Goal: Task Accomplishment & Management: Use online tool/utility

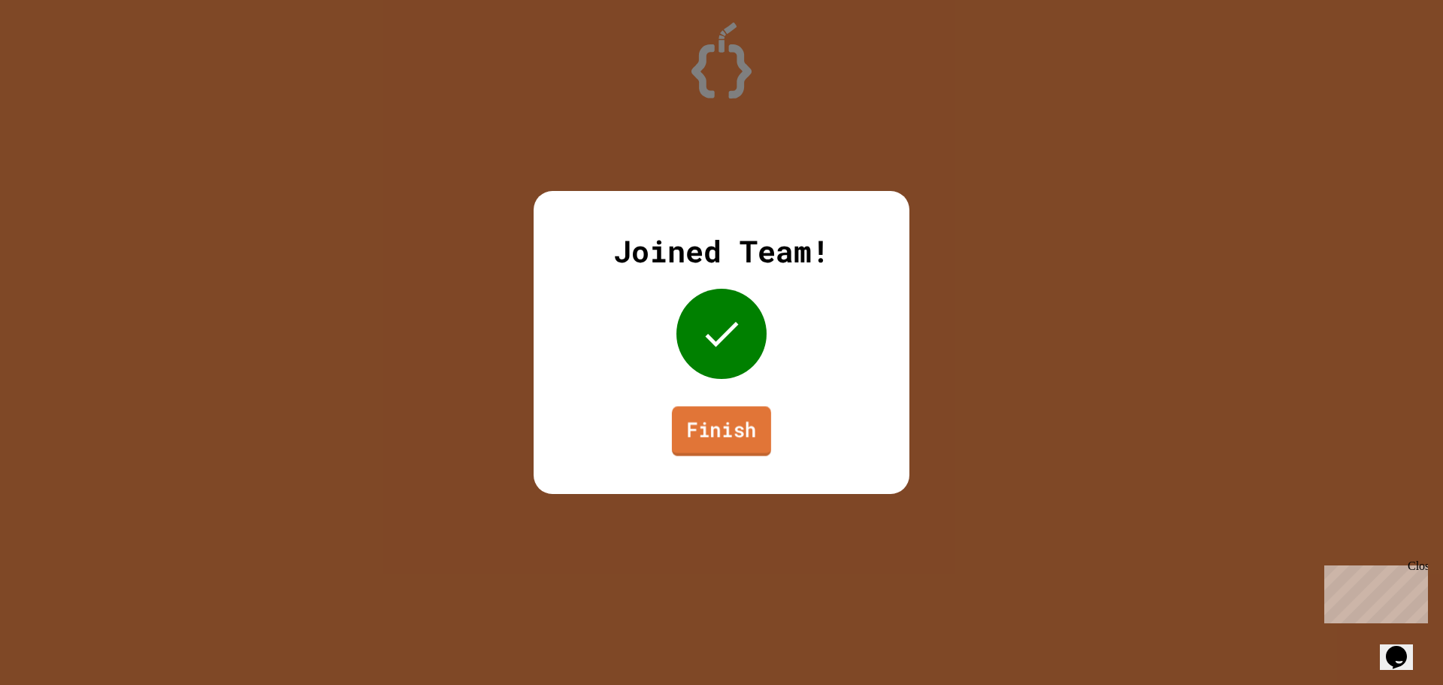
click at [732, 425] on link "Finish" at bounding box center [721, 431] width 99 height 50
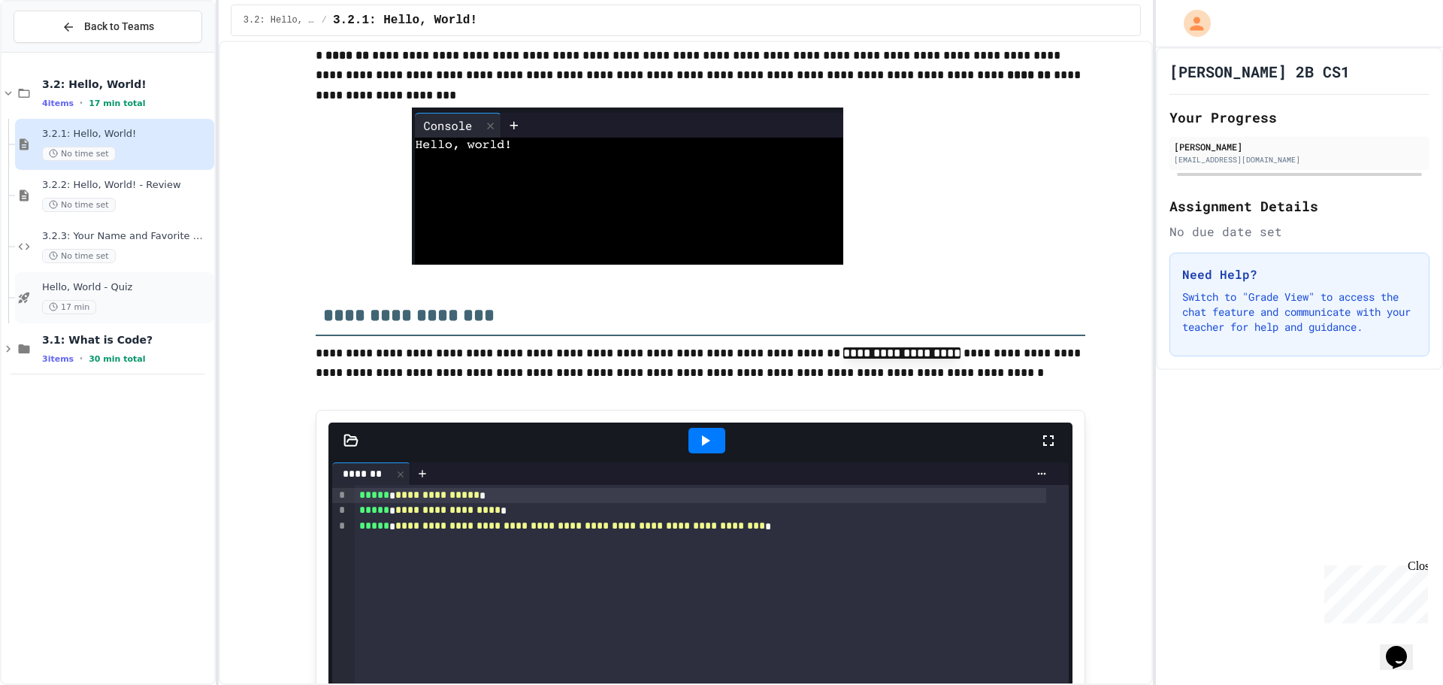
scroll to position [225, 0]
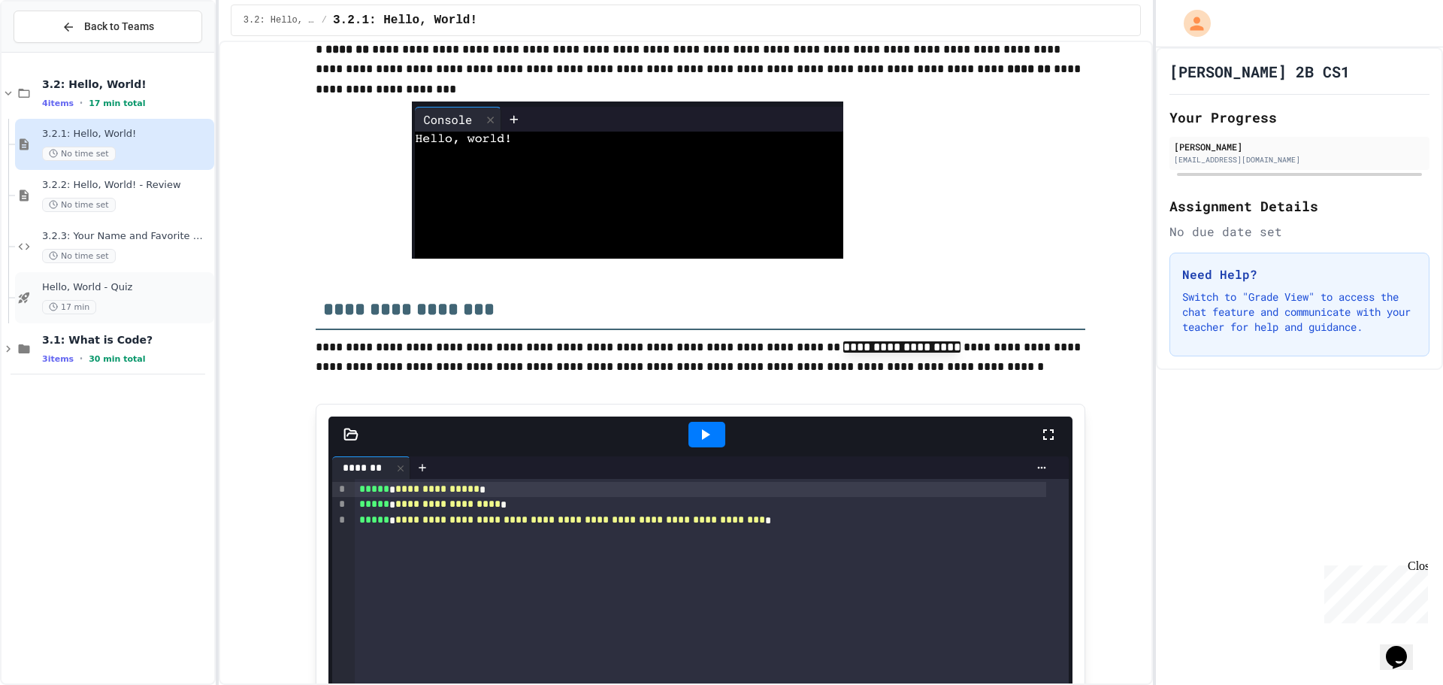
click at [129, 300] on div "17 min" at bounding box center [126, 307] width 169 height 14
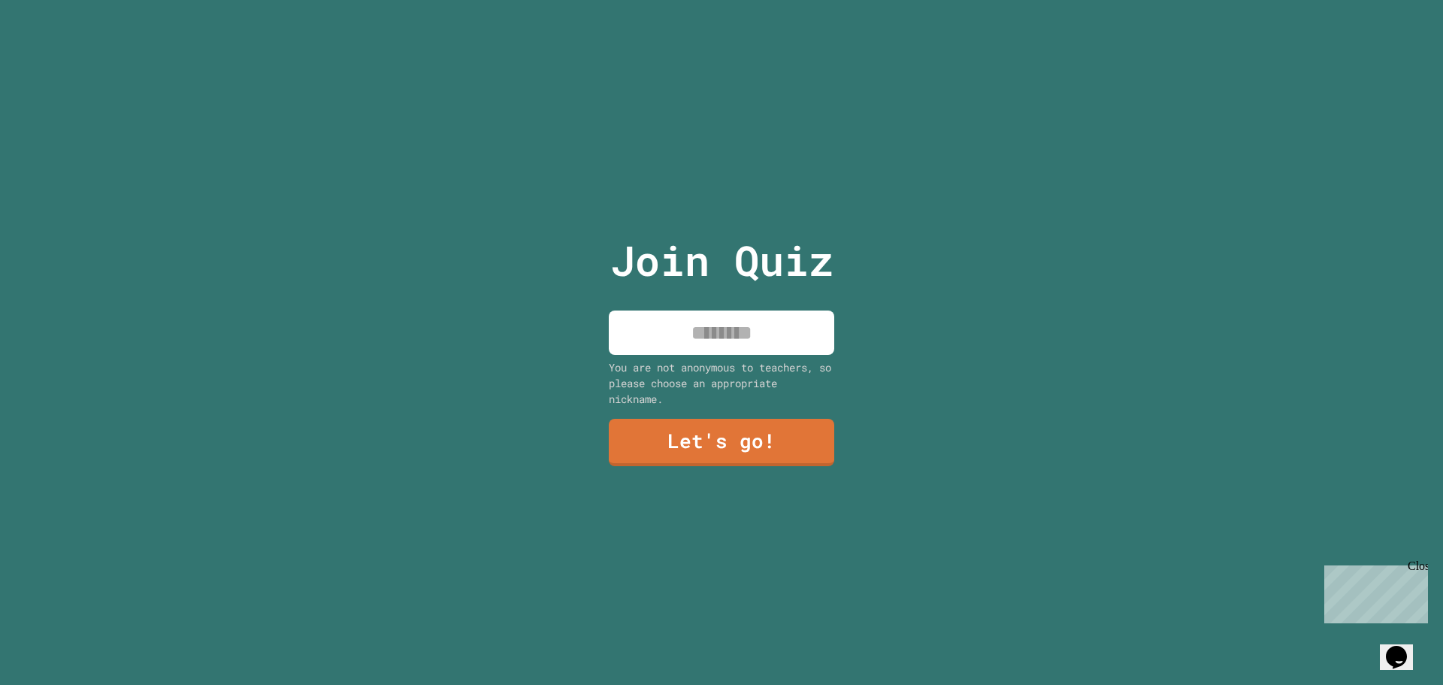
click at [716, 328] on input at bounding box center [721, 332] width 225 height 44
type input "******"
click at [786, 423] on link "Let's go!" at bounding box center [721, 441] width 228 height 50
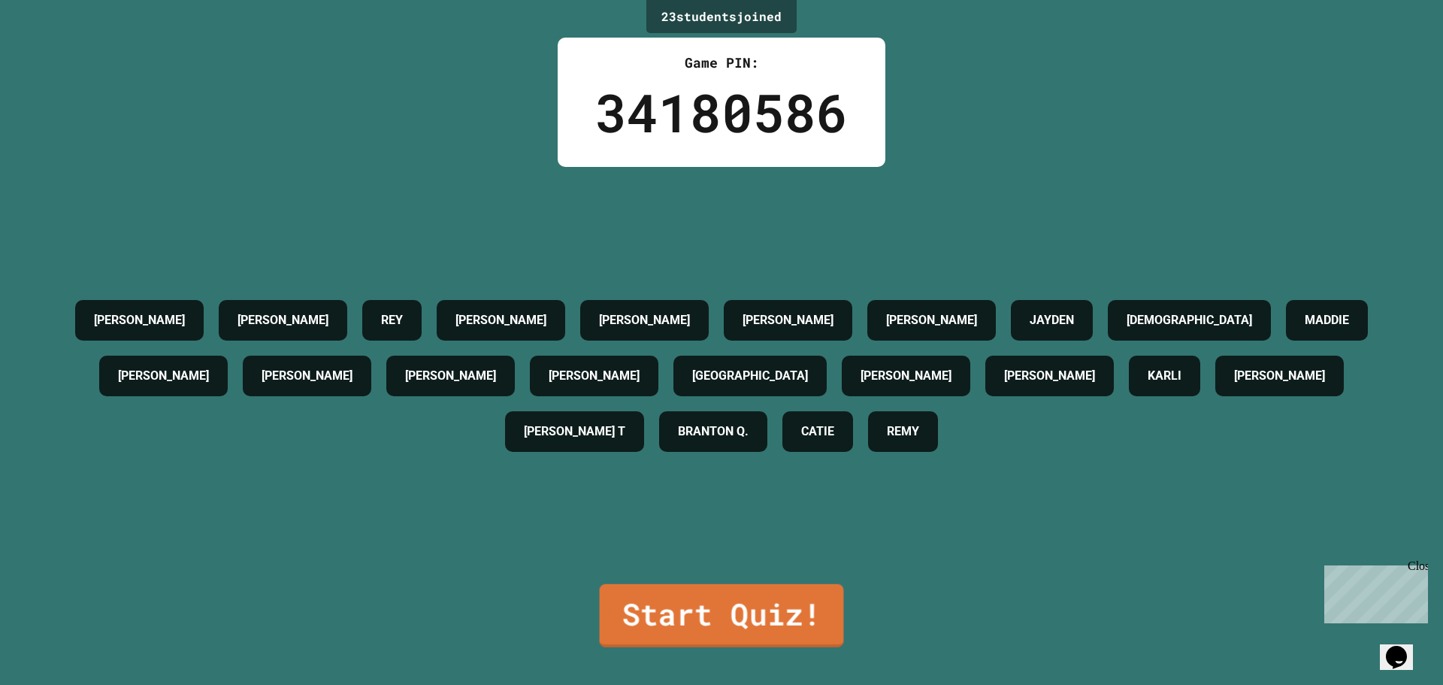
click at [714, 608] on link "Start Quiz!" at bounding box center [722, 615] width 244 height 63
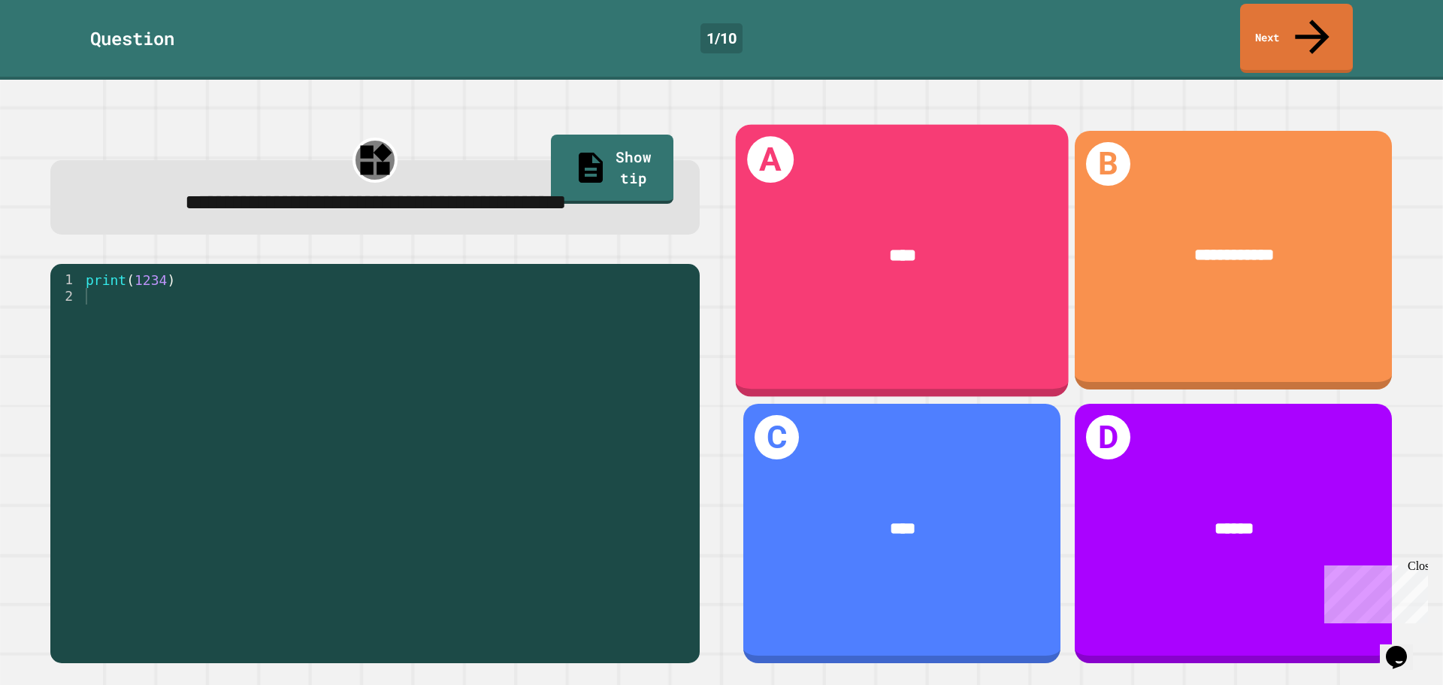
click at [849, 312] on div "A ****" at bounding box center [902, 260] width 333 height 272
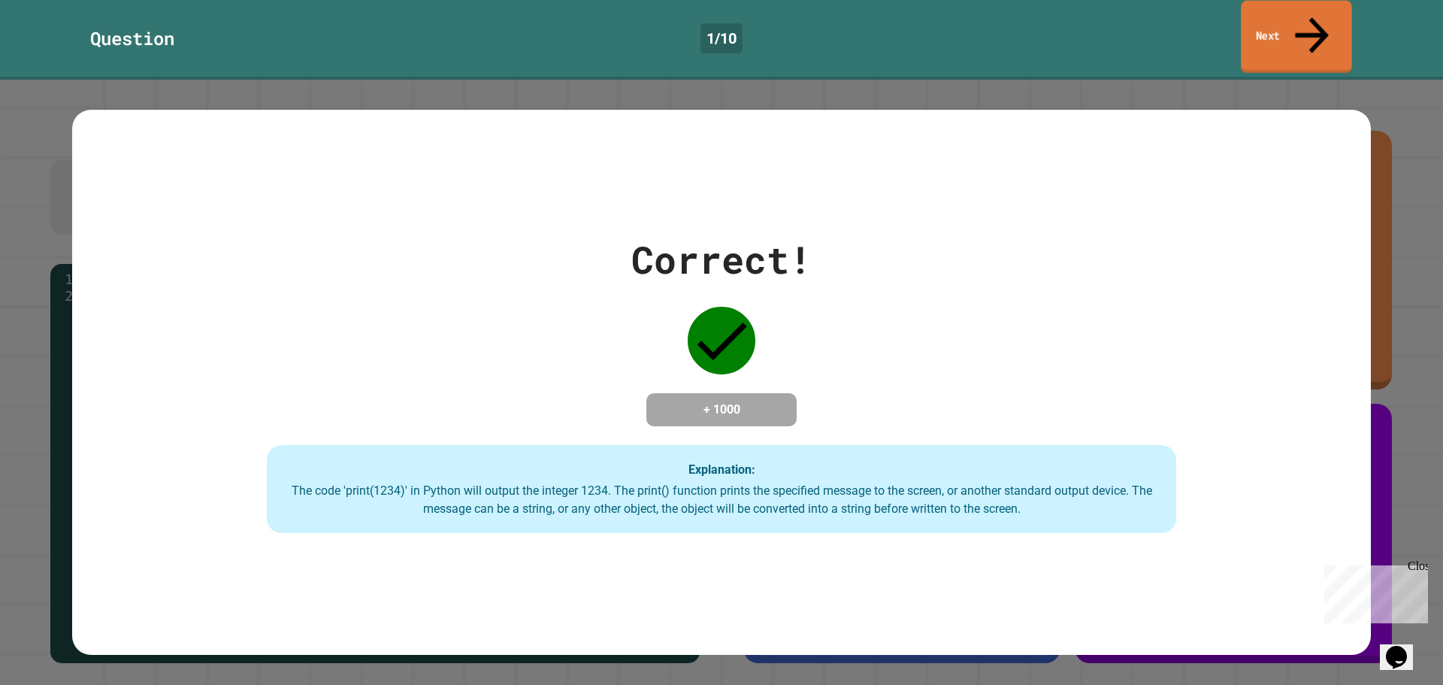
click at [1311, 26] on link "Next" at bounding box center [1296, 37] width 111 height 73
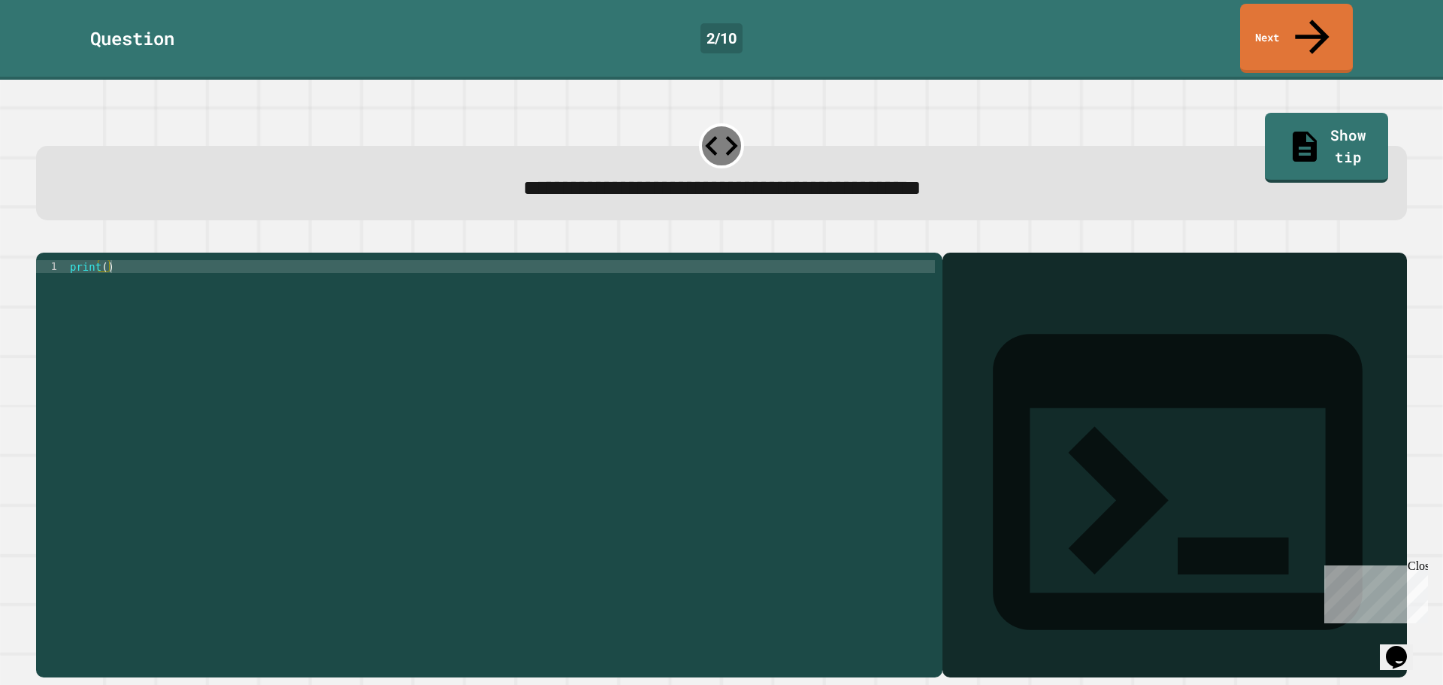
click at [104, 260] on div "print ( )" at bounding box center [501, 464] width 868 height 409
type textarea "**********"
click at [44, 241] on icon "button" at bounding box center [44, 241] width 0 height 0
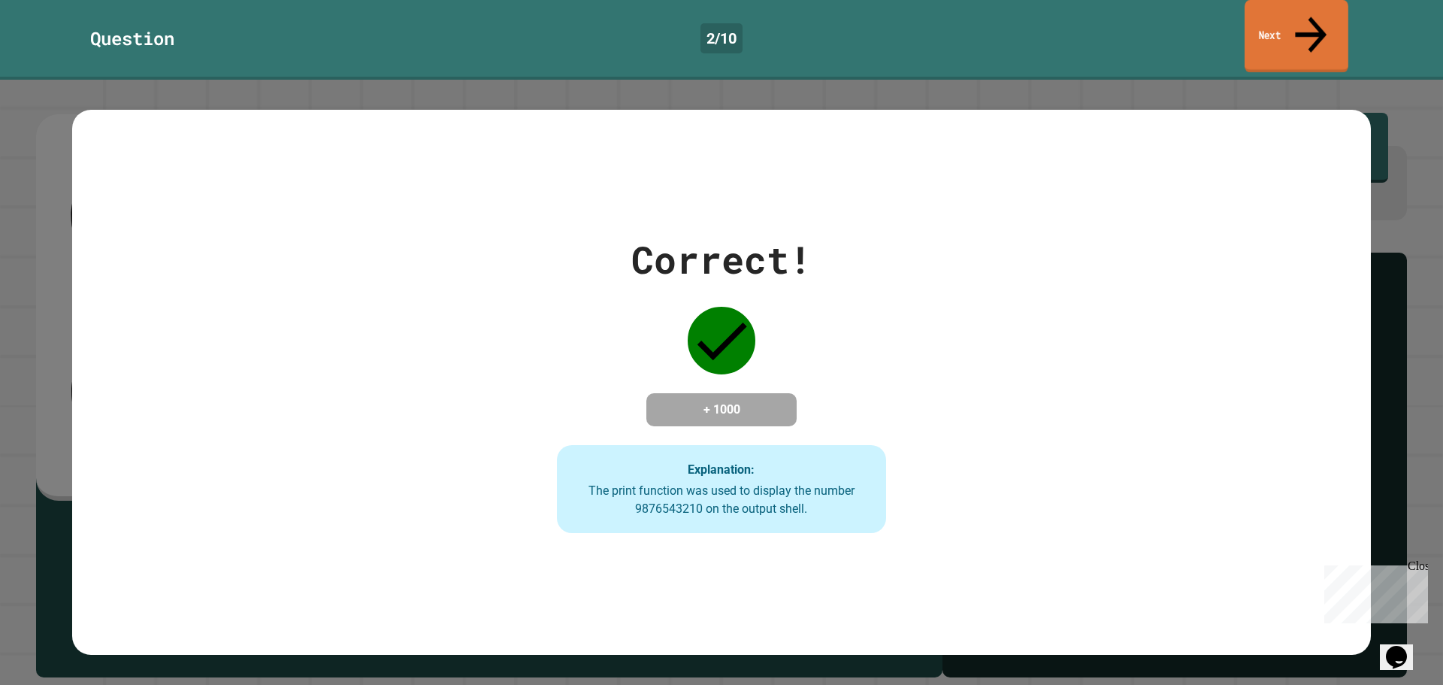
click at [1276, 30] on link "Next" at bounding box center [1297, 36] width 104 height 73
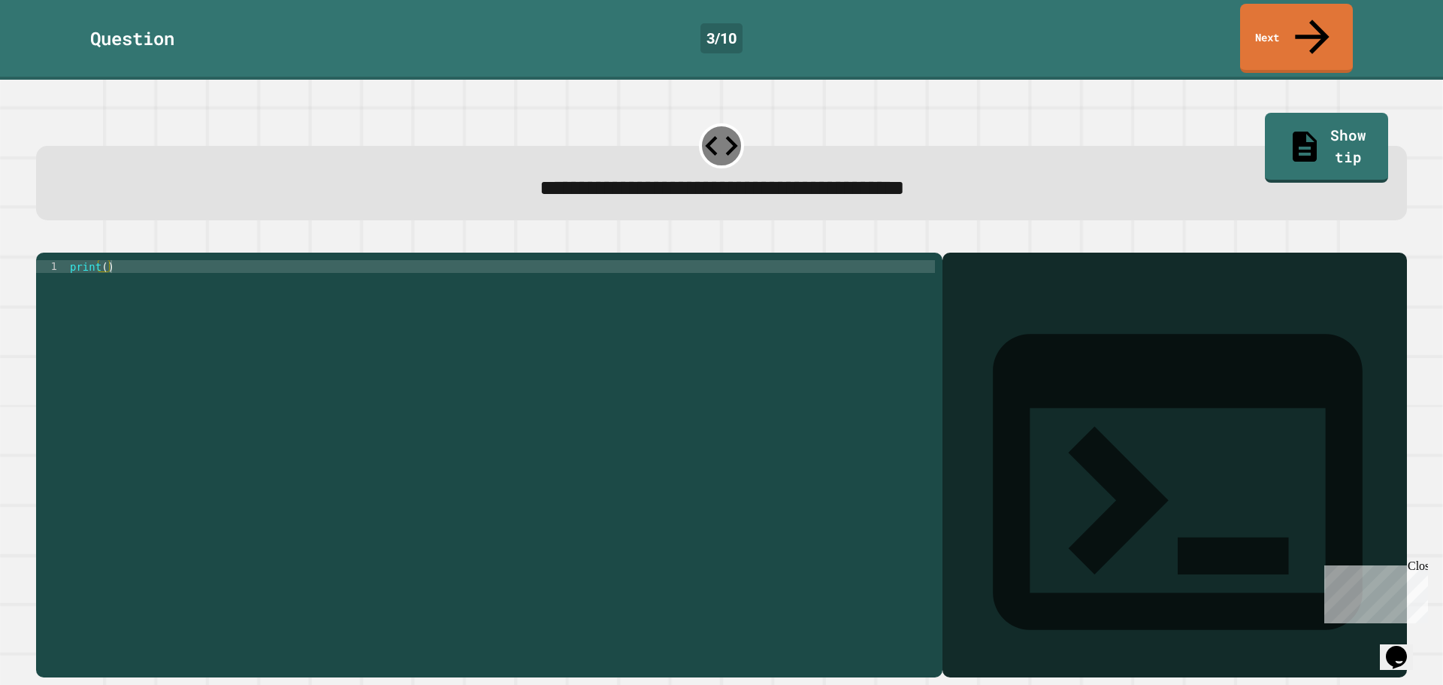
click at [104, 260] on div "print ( )" at bounding box center [501, 464] width 868 height 409
type textarea "**********"
click at [44, 241] on icon "button" at bounding box center [44, 241] width 0 height 0
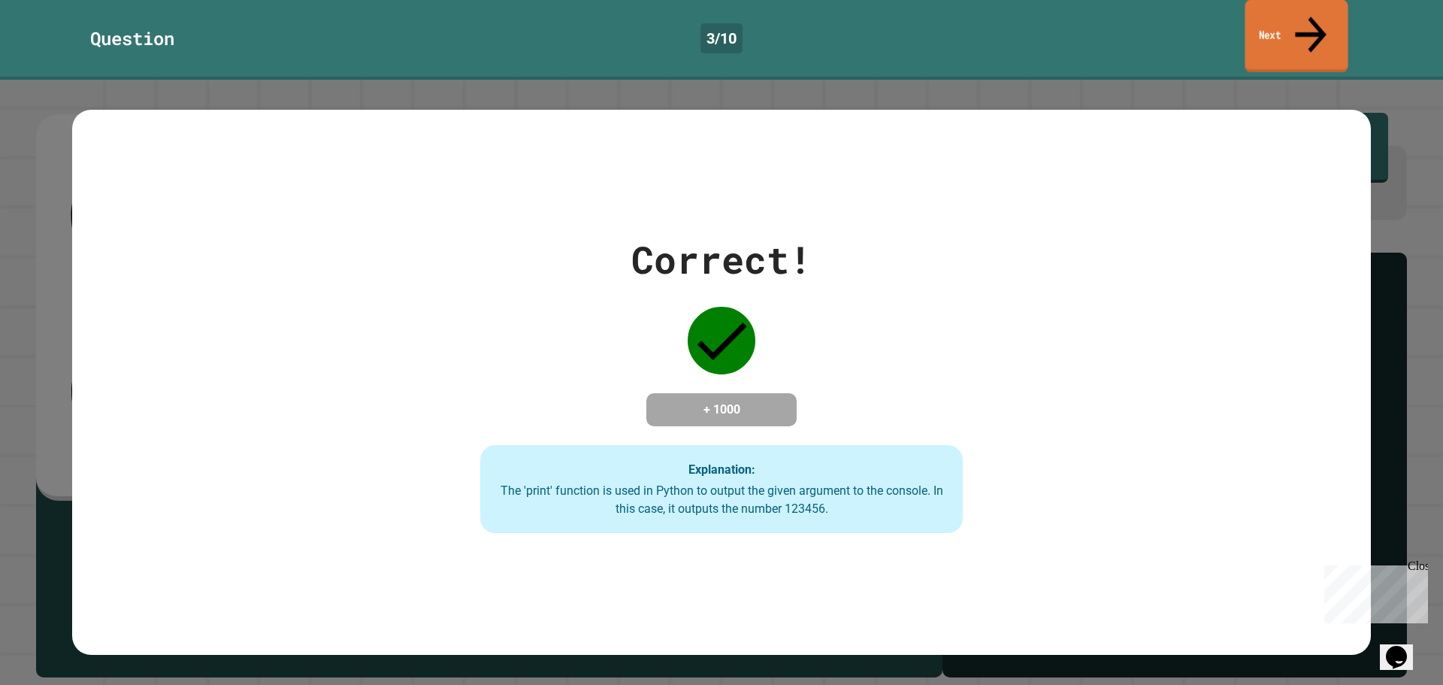
click at [1321, 10] on link "Next" at bounding box center [1296, 36] width 103 height 73
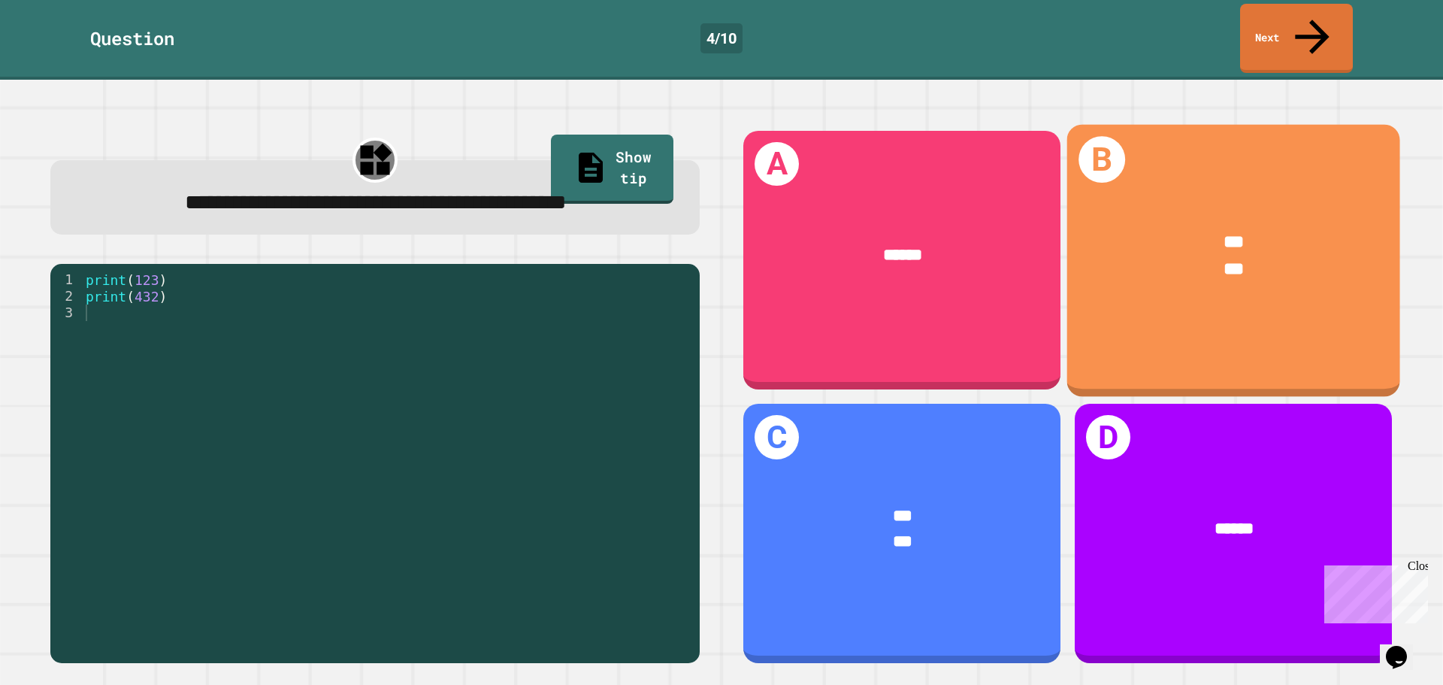
click at [1196, 308] on div "B *** ***" at bounding box center [1233, 260] width 333 height 272
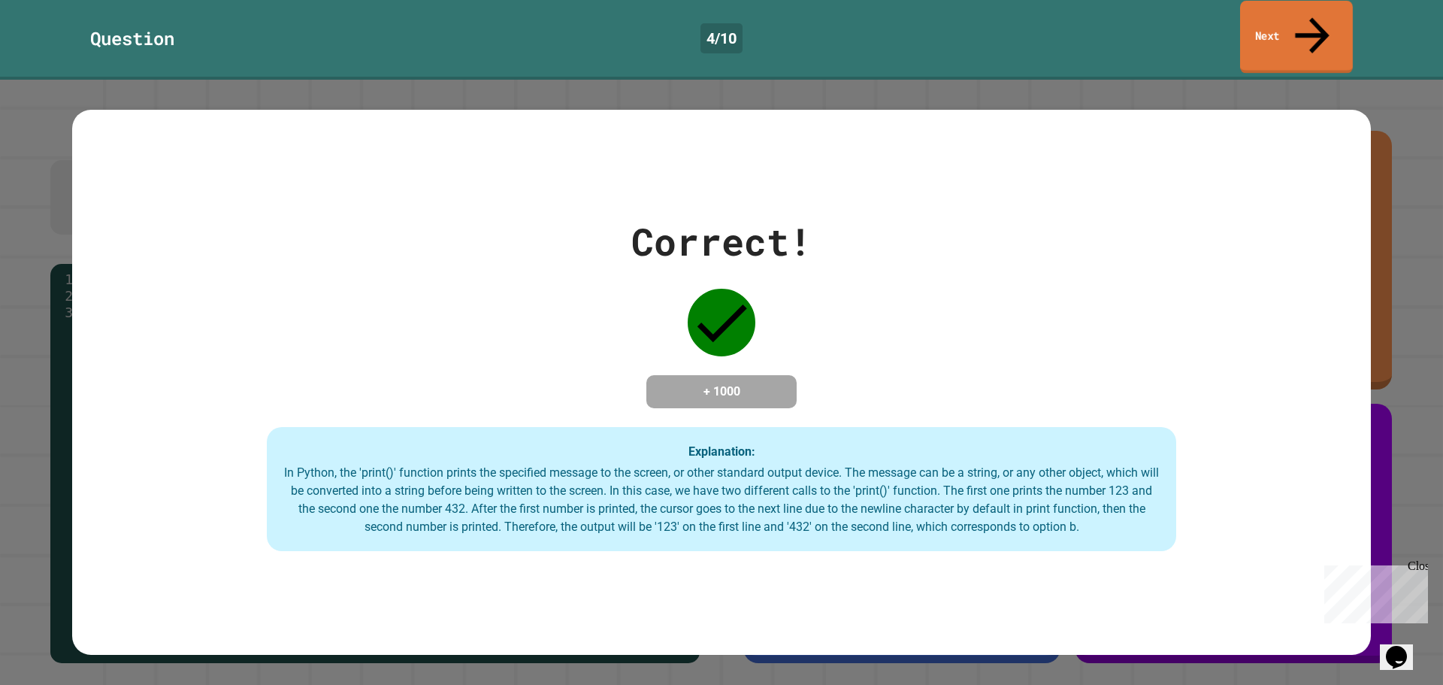
click at [1321, 20] on link "Next" at bounding box center [1296, 37] width 113 height 73
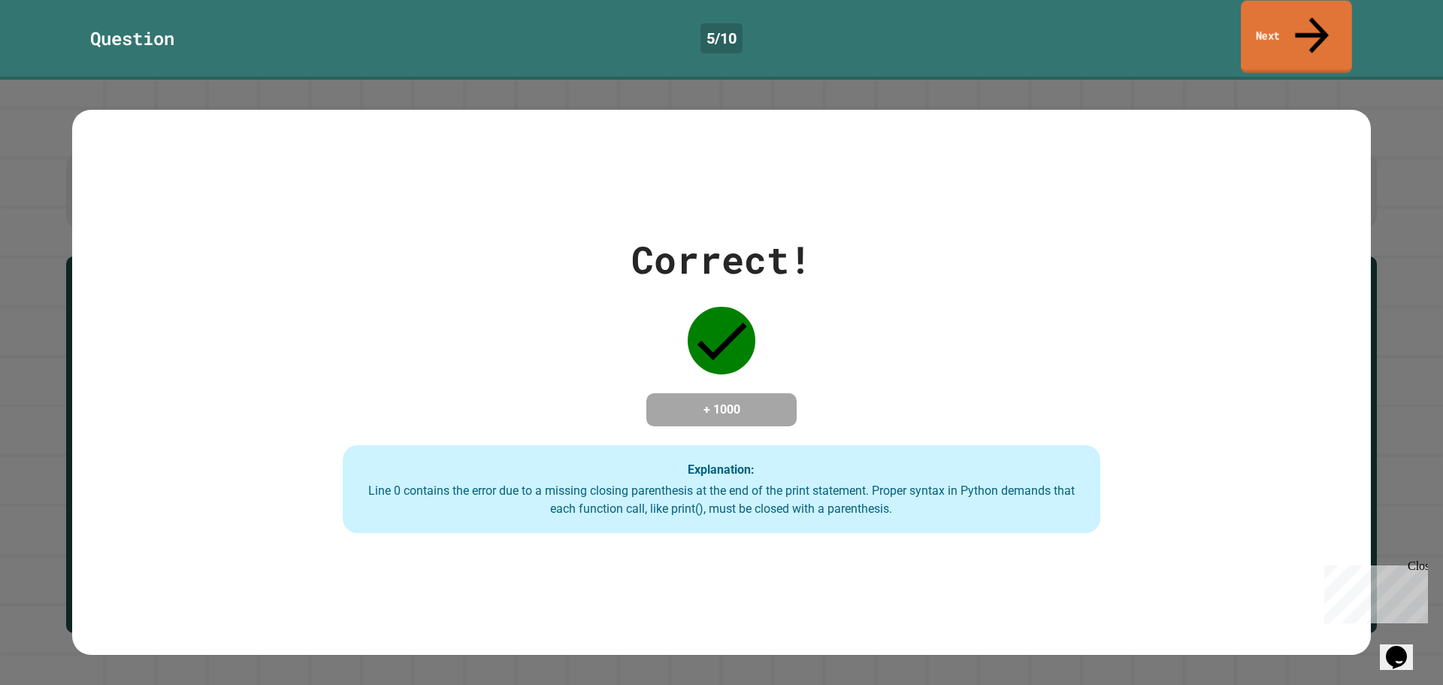
click at [1318, 26] on link "Next" at bounding box center [1296, 37] width 111 height 73
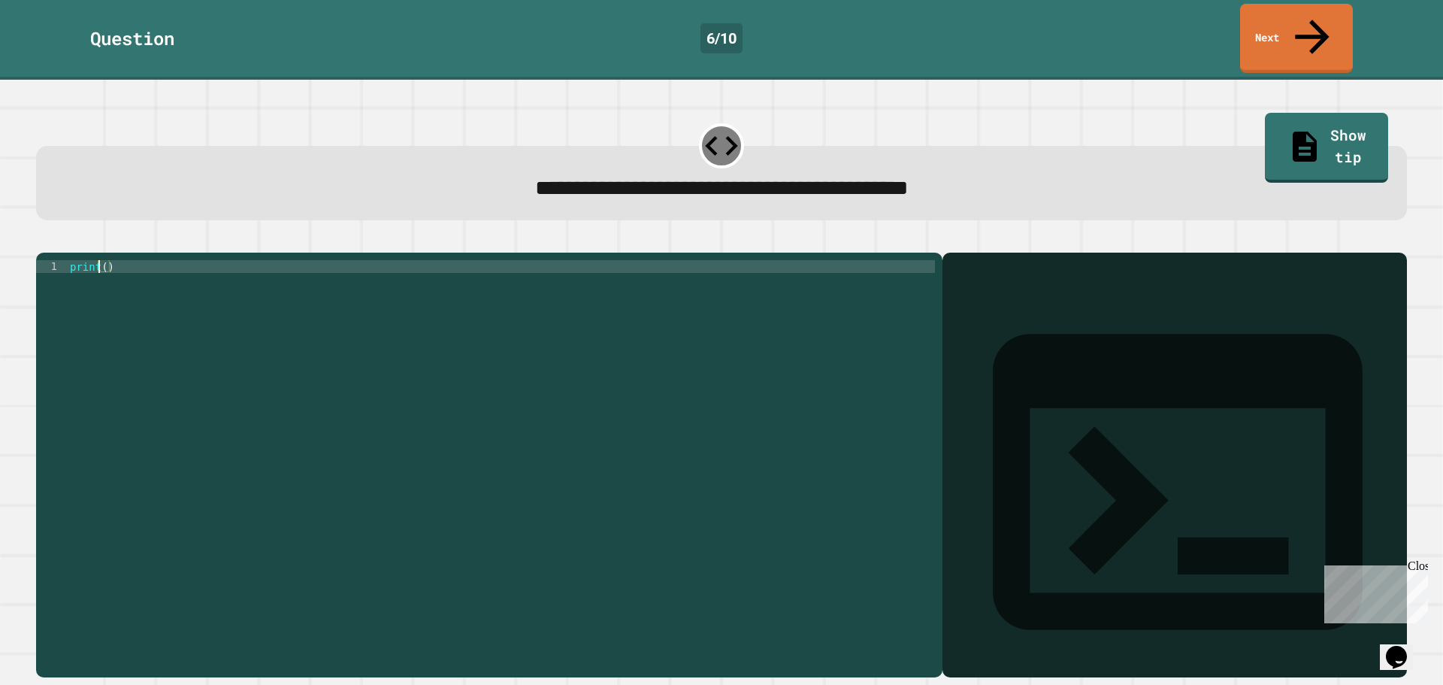
click at [99, 260] on div "print ( )" at bounding box center [501, 464] width 868 height 409
type textarea "**********"
click at [57, 244] on icon "button" at bounding box center [54, 249] width 8 height 11
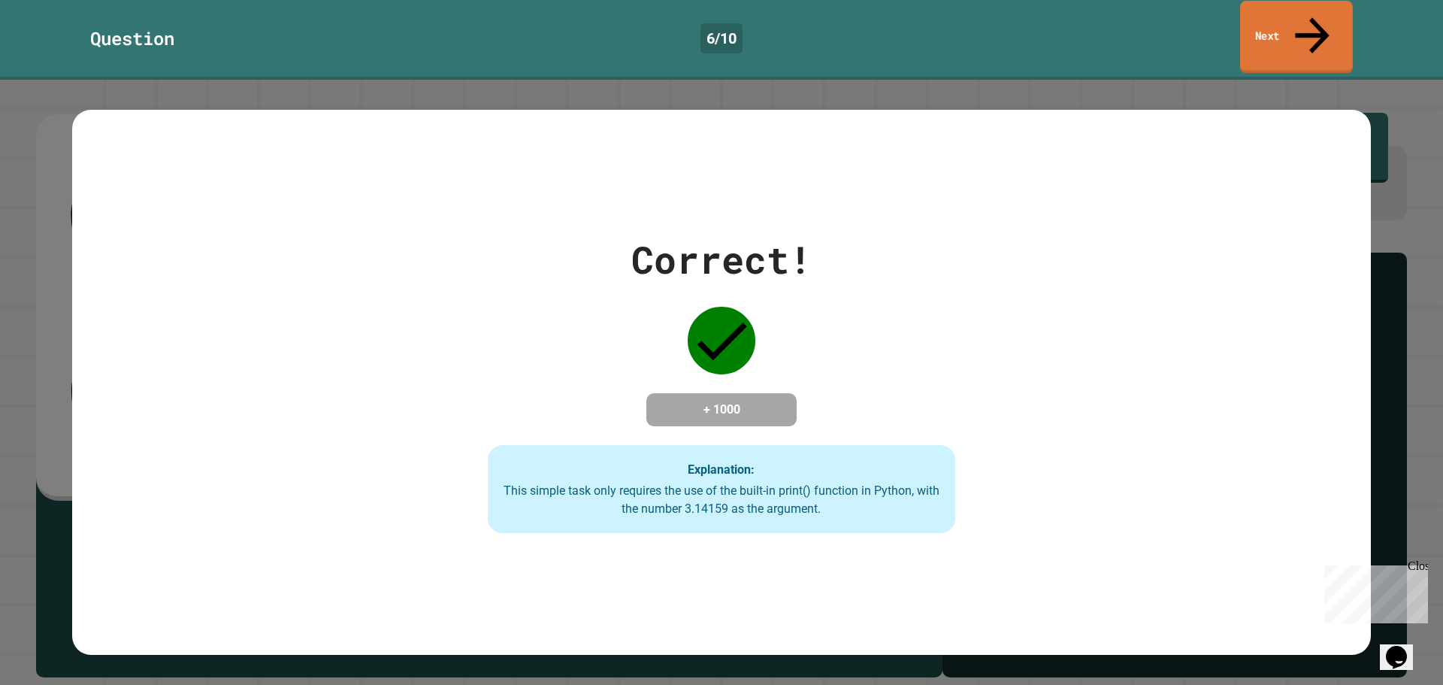
click at [1306, 7] on link "Next" at bounding box center [1296, 37] width 113 height 73
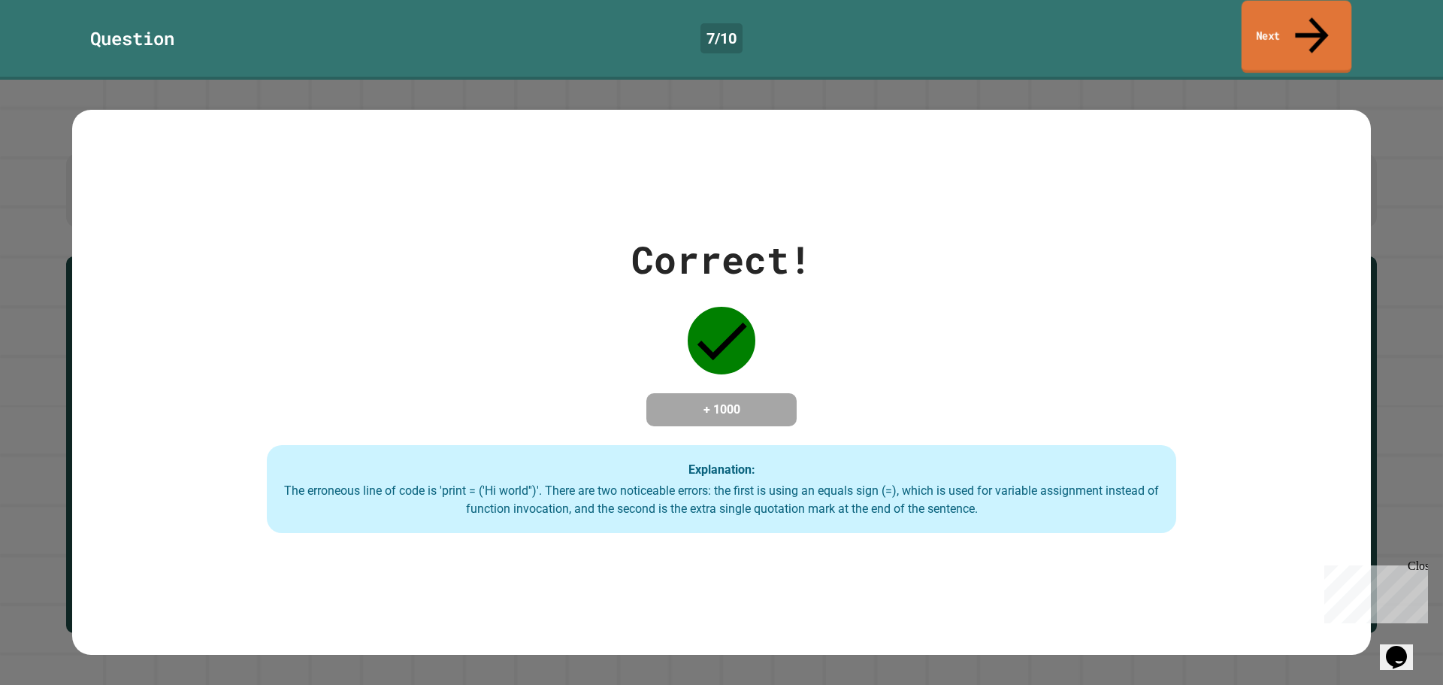
click at [1333, 24] on link "Next" at bounding box center [1297, 37] width 110 height 73
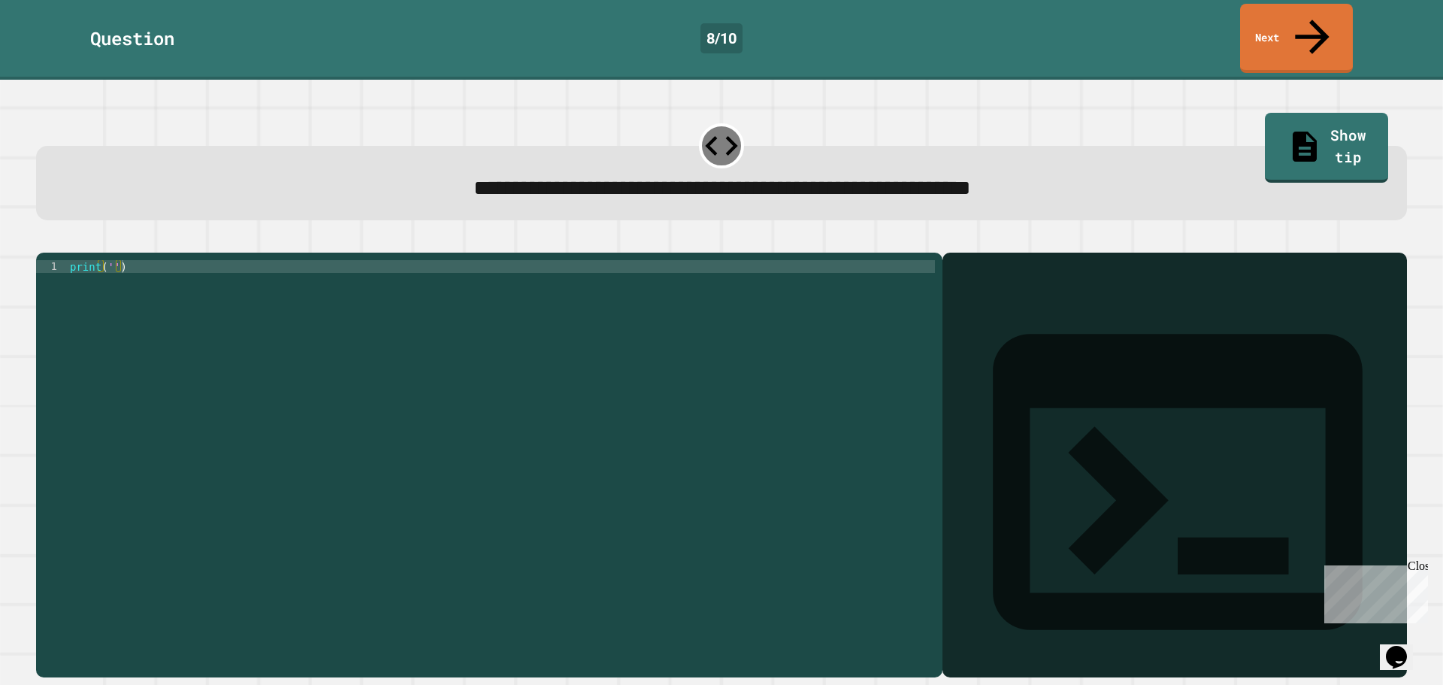
click at [110, 260] on div "print ( '' )" at bounding box center [501, 464] width 868 height 409
click at [352, 345] on div "print ( 'It' s a beautifulday ')" at bounding box center [501, 464] width 868 height 409
click at [202, 260] on div "print ( 'It' s a beautifulday ')" at bounding box center [501, 464] width 868 height 409
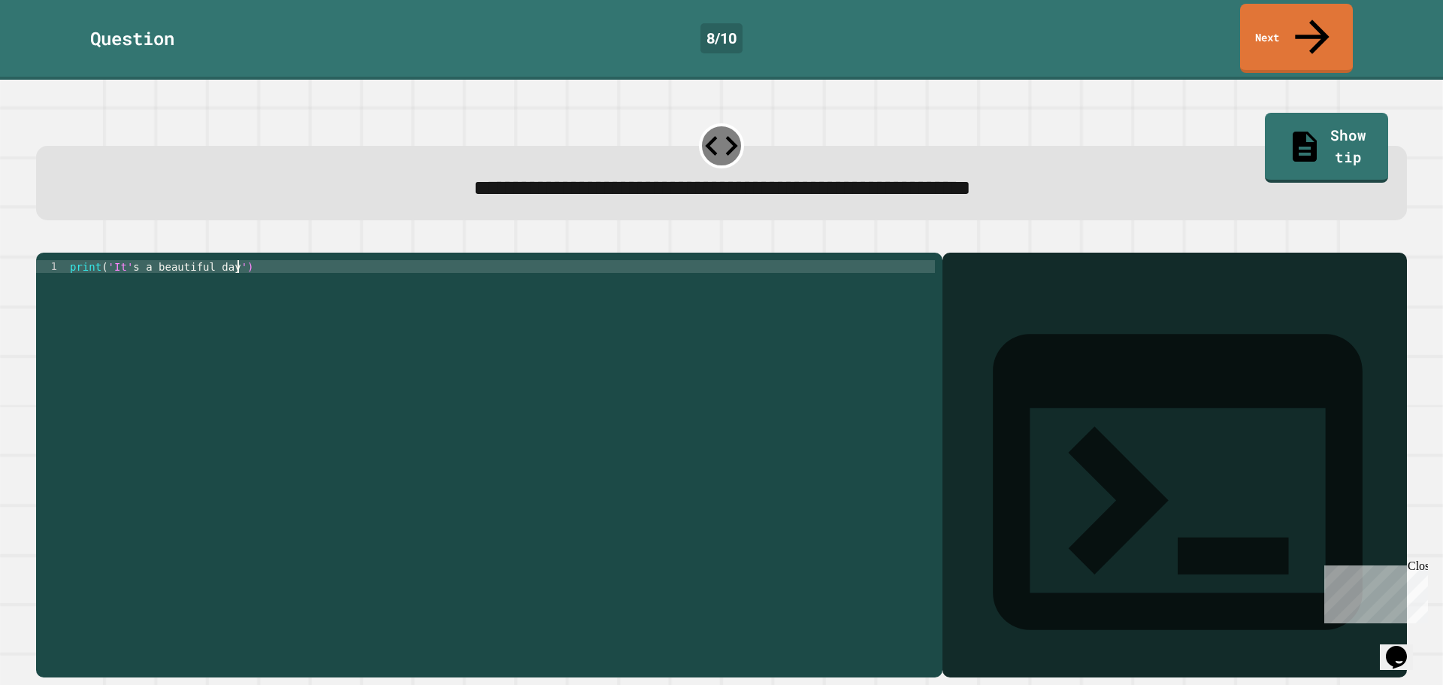
click at [345, 319] on div "print ( 'It' s a beautiful day ')" at bounding box center [501, 464] width 868 height 409
click at [44, 241] on icon "button" at bounding box center [44, 241] width 0 height 0
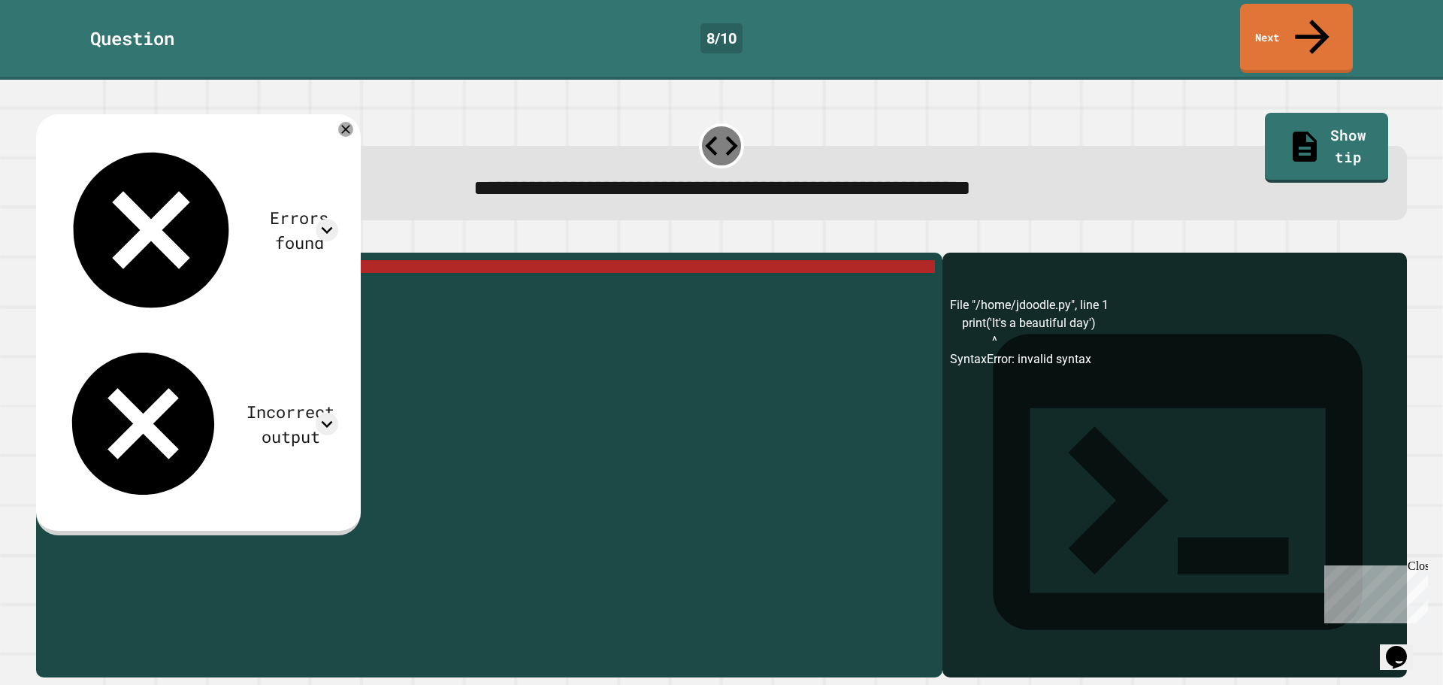
click at [230, 260] on div "print ( 'It' s a beautiful day ')" at bounding box center [501, 464] width 868 height 409
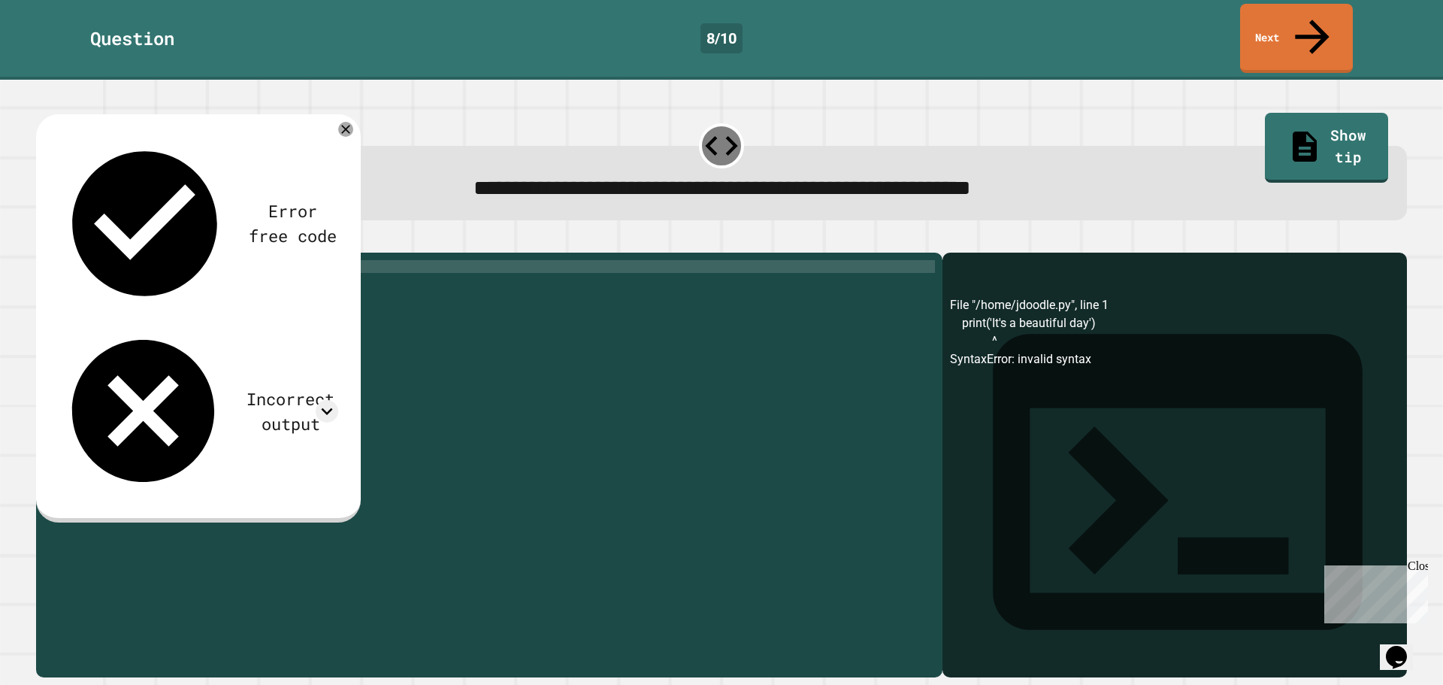
scroll to position [0, 11]
click at [44, 241] on button "button" at bounding box center [44, 241] width 0 height 0
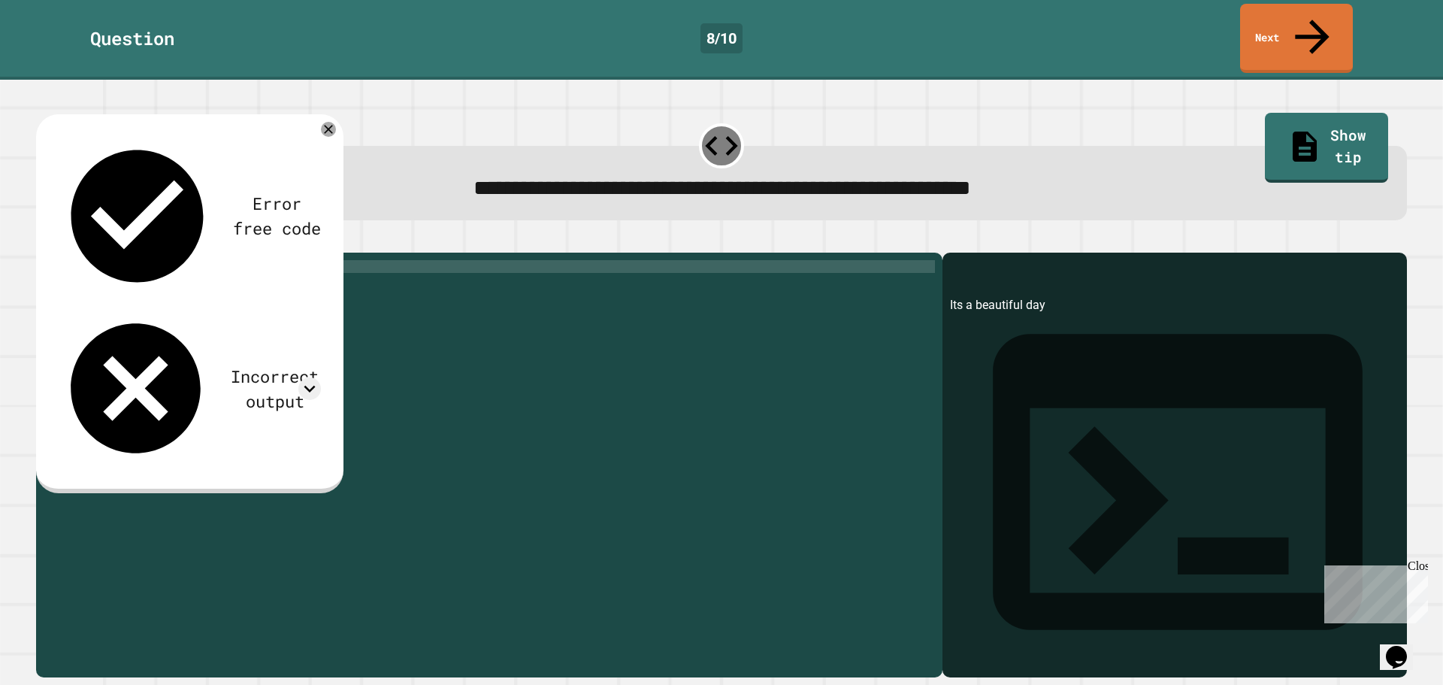
click at [108, 260] on div "print ( 'Its a beautiful day' )" at bounding box center [501, 464] width 868 height 409
click at [44, 241] on icon "button" at bounding box center [44, 241] width 0 height 0
click at [120, 260] on div "print ( "Its a beautiful day" )" at bounding box center [501, 464] width 868 height 409
type textarea "**********"
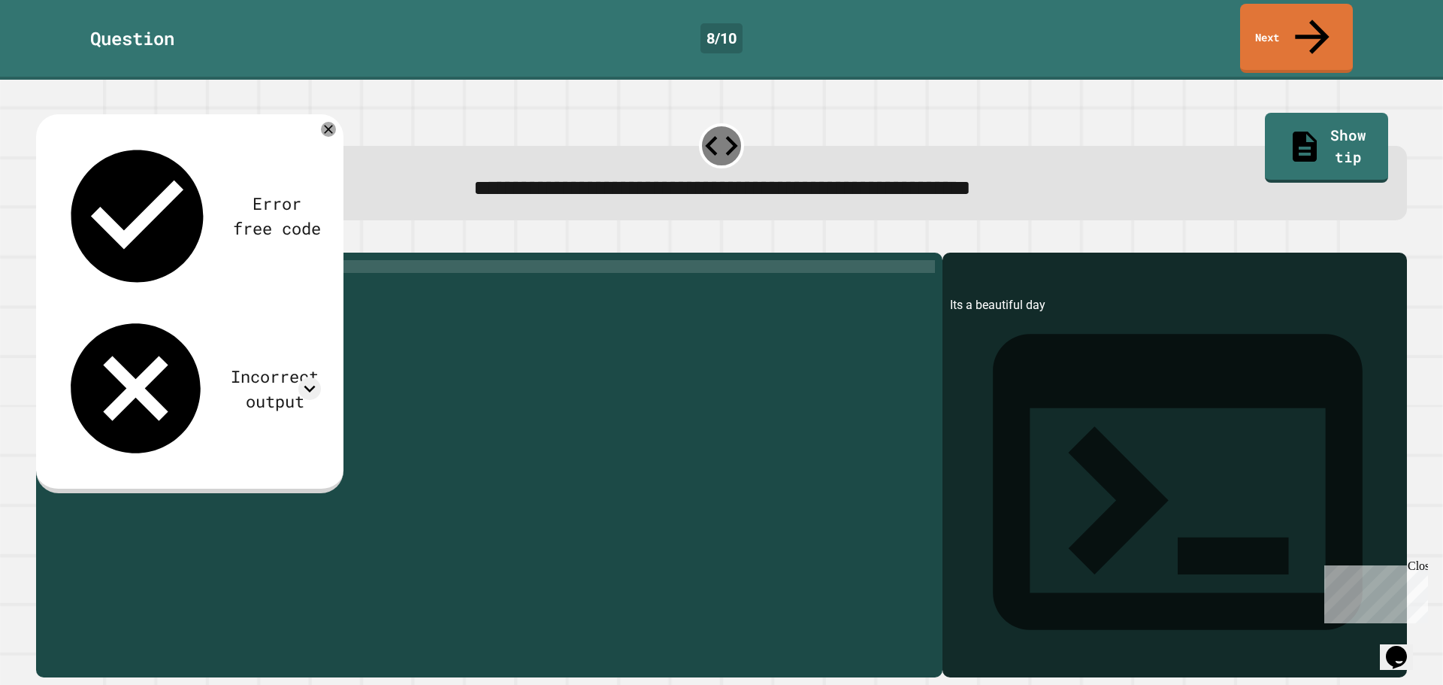
click at [44, 241] on icon "button" at bounding box center [44, 241] width 0 height 0
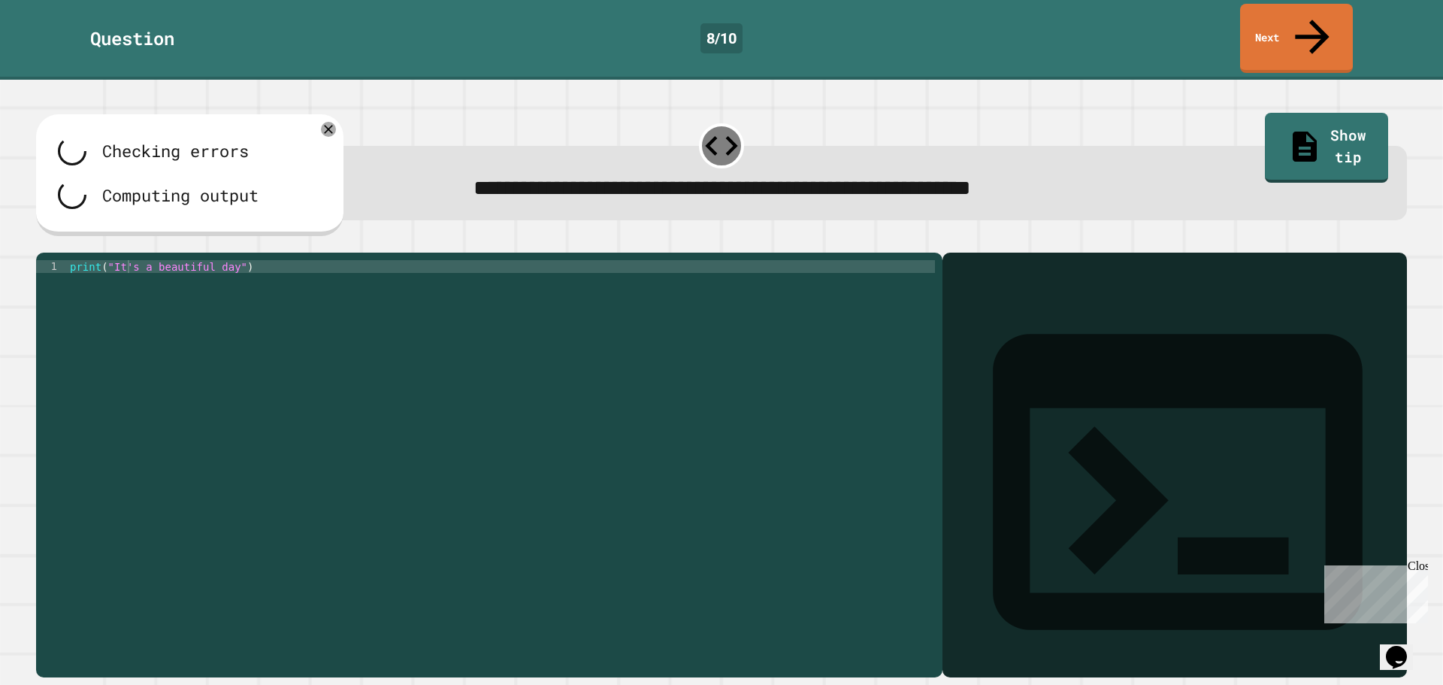
click at [55, 235] on div at bounding box center [721, 244] width 1371 height 18
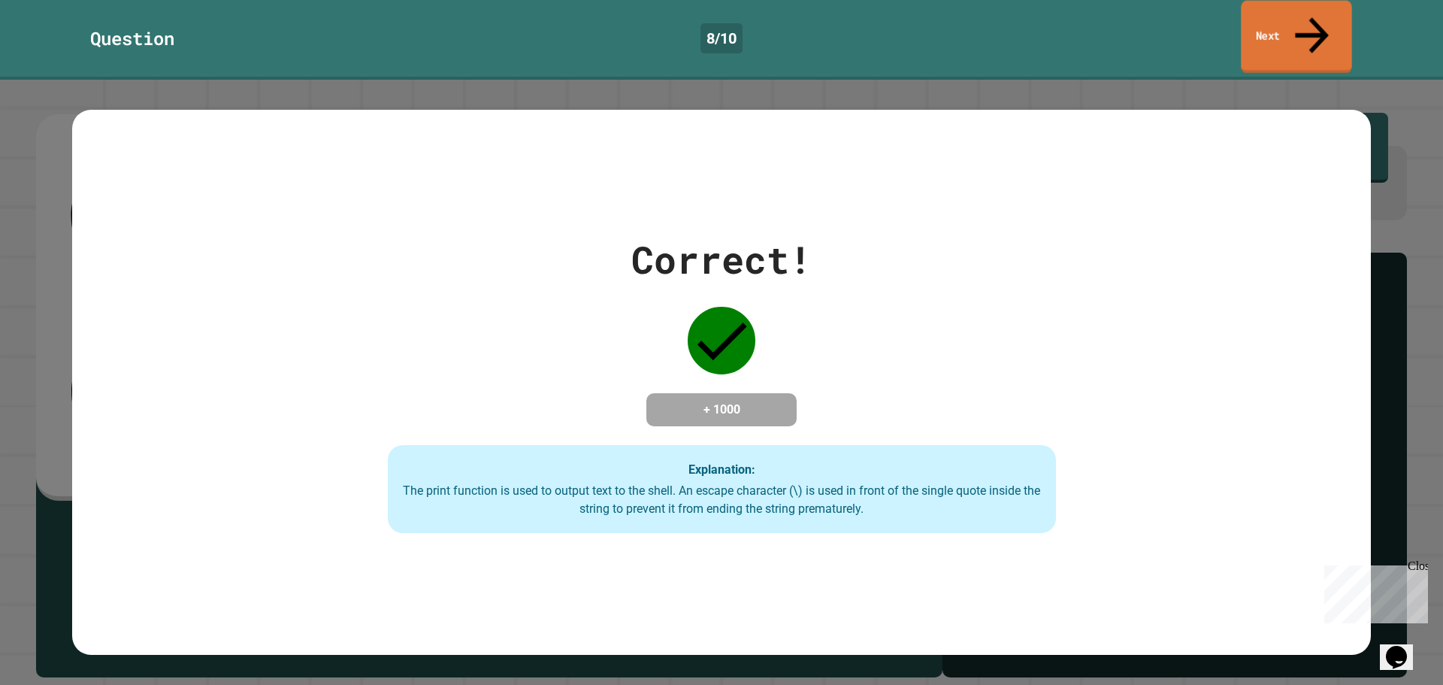
click at [1255, 14] on link "Next" at bounding box center [1296, 37] width 111 height 73
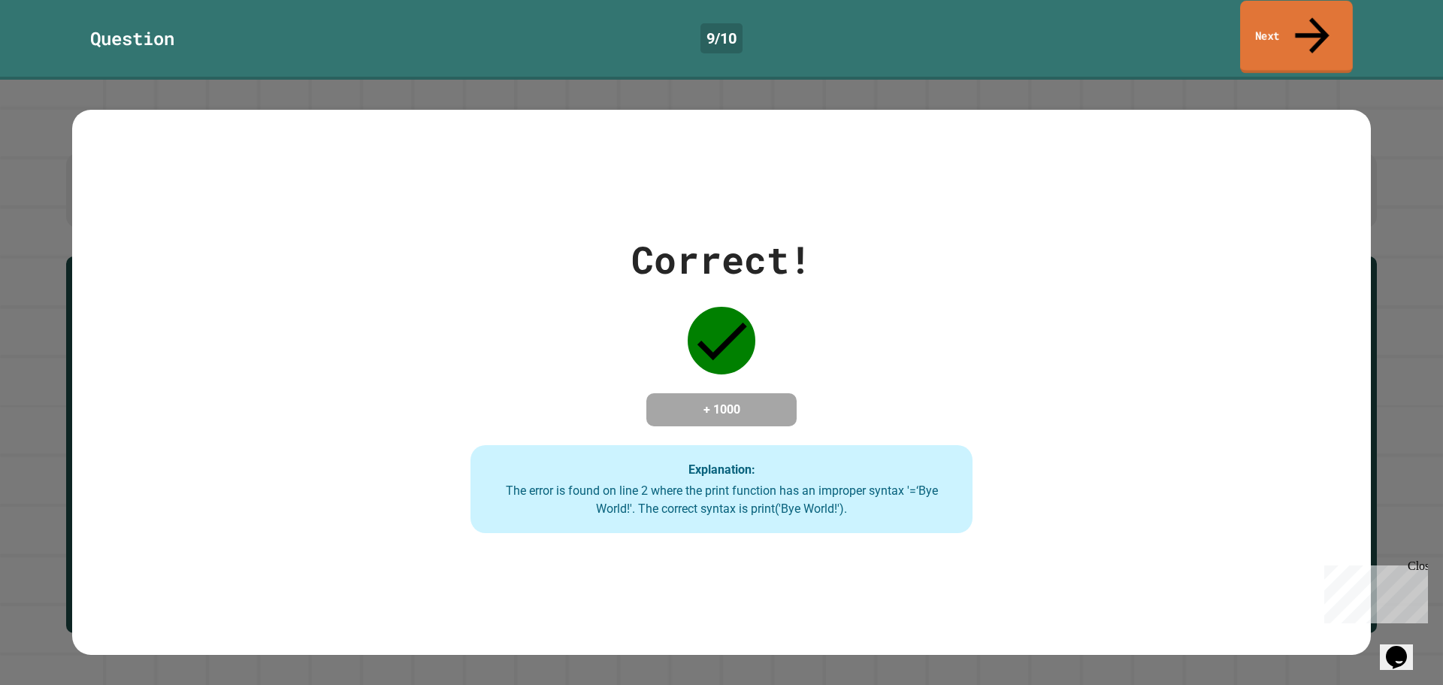
click at [1249, 18] on link "Next" at bounding box center [1296, 37] width 113 height 73
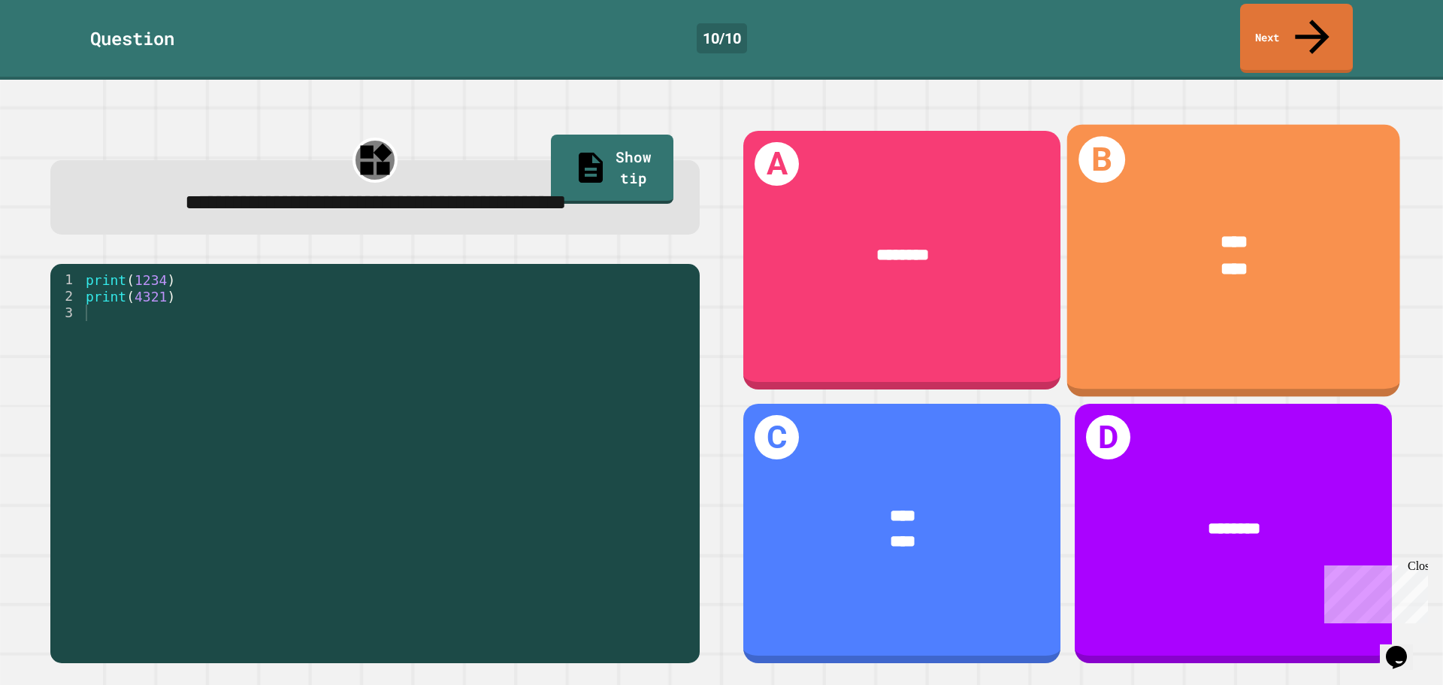
click at [1297, 194] on div "**** ****" at bounding box center [1233, 255] width 333 height 123
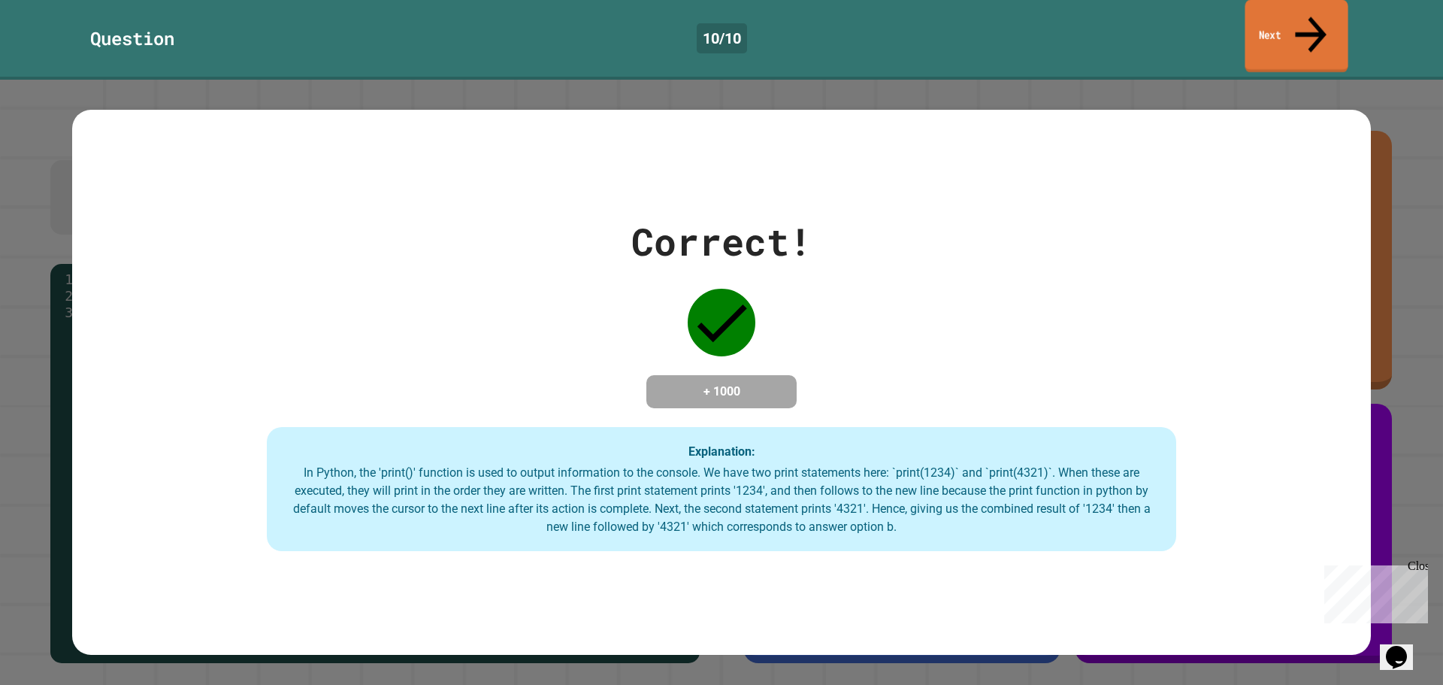
click at [1312, 8] on link "Next" at bounding box center [1296, 36] width 103 height 73
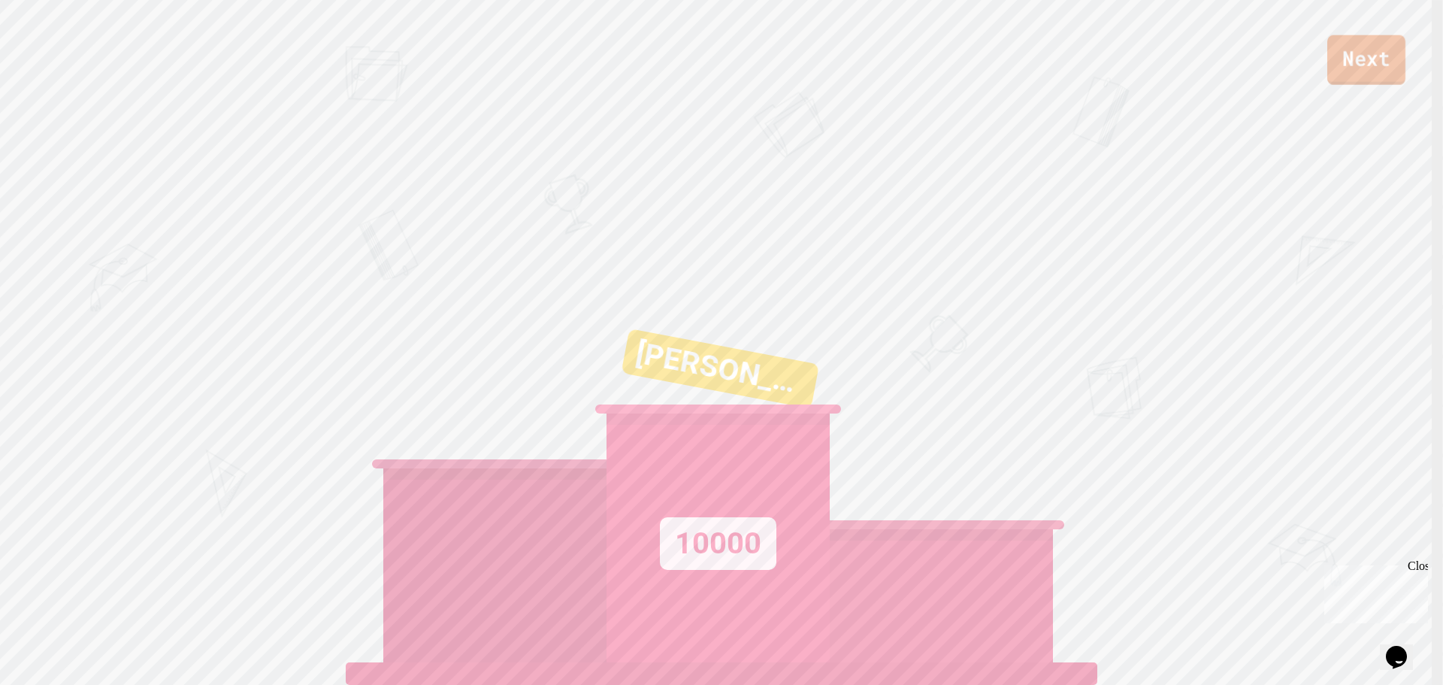
click at [1354, 57] on link "Next" at bounding box center [1366, 60] width 78 height 50
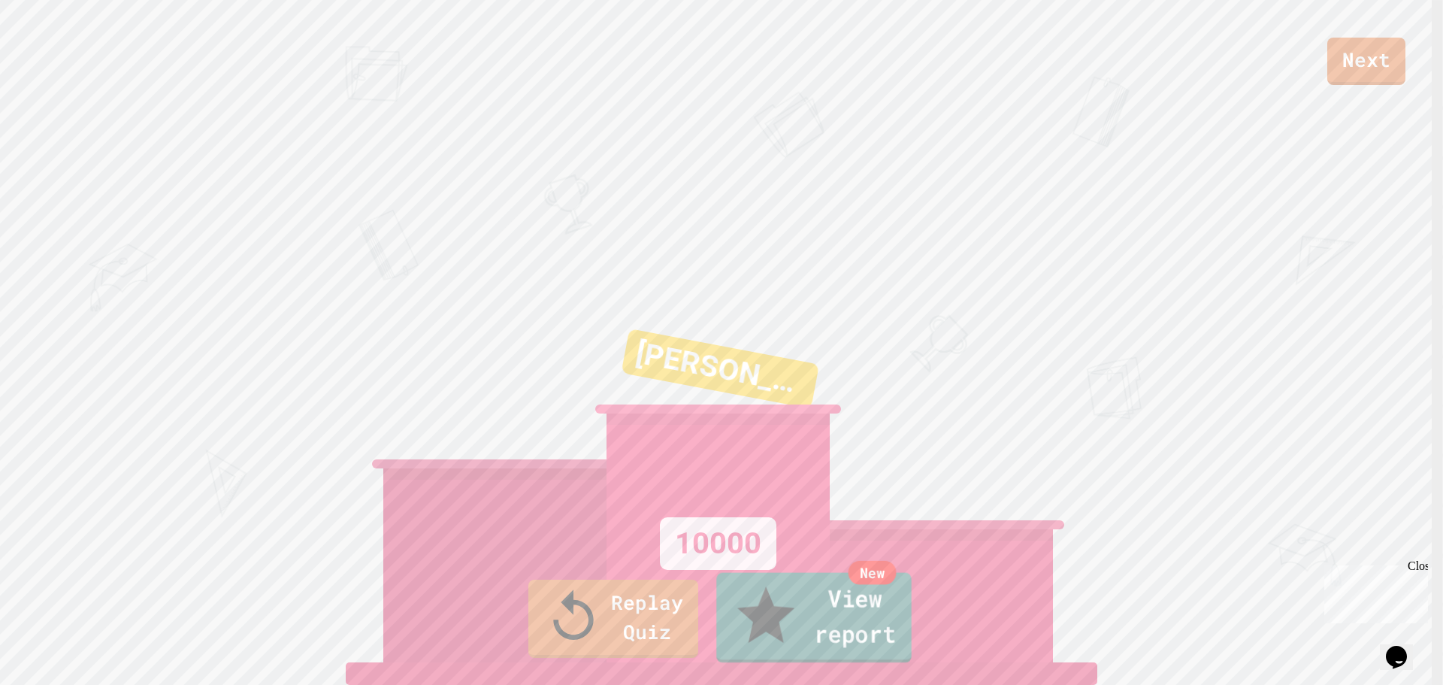
click at [846, 633] on link "New View report" at bounding box center [813, 618] width 195 height 90
